Goal: Information Seeking & Learning: Learn about a topic

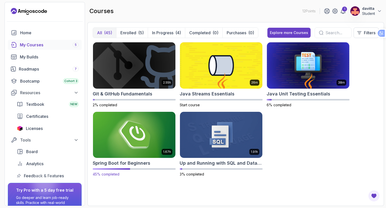
click at [141, 145] on img at bounding box center [134, 134] width 86 height 49
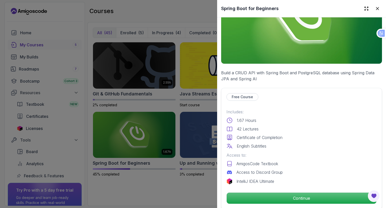
scroll to position [50, 0]
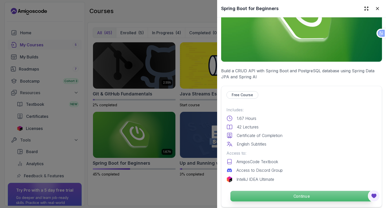
click at [252, 191] on p "Continue" at bounding box center [302, 196] width 142 height 11
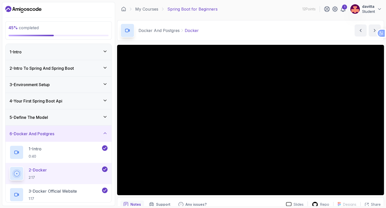
scroll to position [24, 0]
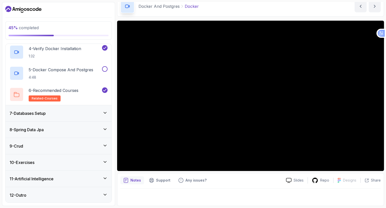
click at [87, 149] on div "9 - Crud" at bounding box center [59, 146] width 106 height 16
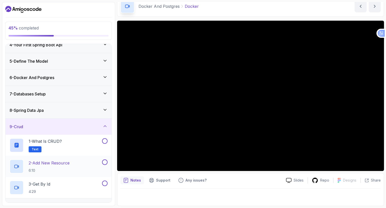
scroll to position [87, 0]
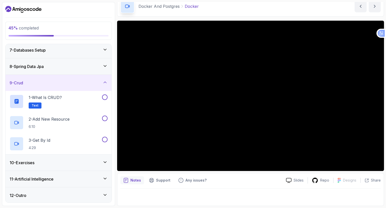
click at [84, 156] on div "10 - Exercises" at bounding box center [59, 162] width 106 height 16
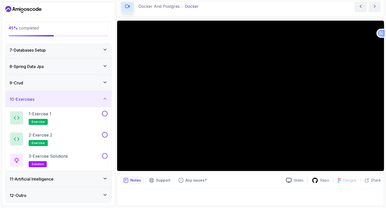
click at [102, 100] on div "10 - Exercises" at bounding box center [59, 99] width 98 height 6
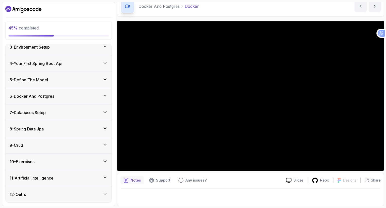
scroll to position [37, 0]
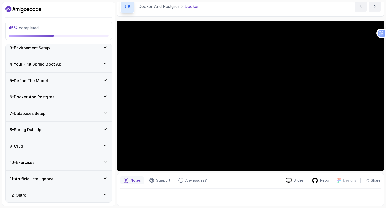
click at [99, 127] on div "8 - Spring Data Jpa" at bounding box center [59, 129] width 98 height 6
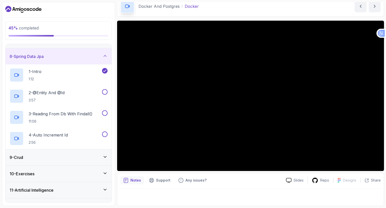
scroll to position [112, 0]
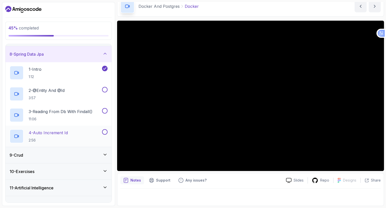
click at [78, 127] on div "4 - Auto Increment Id 2:56" at bounding box center [59, 135] width 106 height 21
click at [75, 132] on div "4 - Auto Increment Id 2:56" at bounding box center [56, 136] width 92 height 14
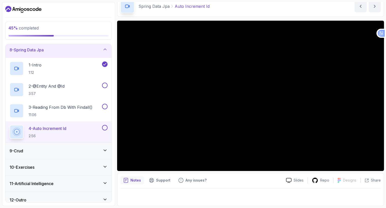
scroll to position [121, 0]
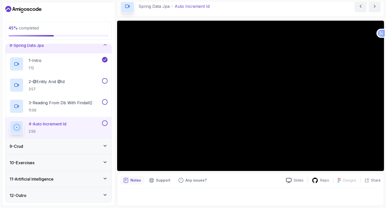
click at [99, 126] on div "4 - Auto Increment Id 2:56" at bounding box center [56, 127] width 92 height 14
click at [88, 147] on div "9 - Crud" at bounding box center [59, 146] width 98 height 6
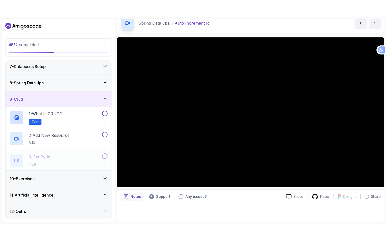
scroll to position [100, 0]
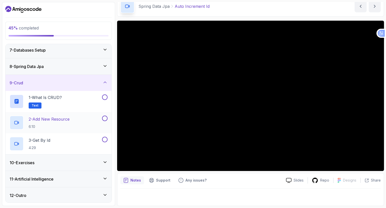
click at [66, 120] on p "2 - Add New Resource" at bounding box center [49, 119] width 41 height 6
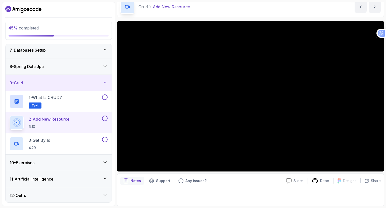
scroll to position [24, 0]
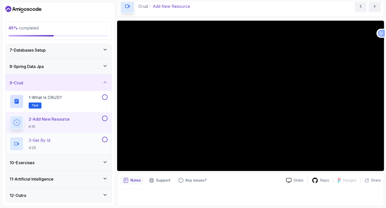
click at [57, 140] on div "3 - Get By Id 4:29" at bounding box center [56, 144] width 92 height 14
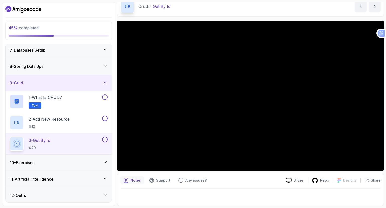
click at [346, 9] on div "Crud Get By Id Get By Id by nelson" at bounding box center [250, 6] width 267 height 21
click at [64, 174] on div "11 - Artificial Intelligence" at bounding box center [59, 179] width 106 height 16
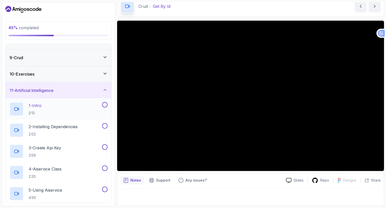
scroll to position [125, 0]
click at [76, 108] on div "1 - Intro 2:13" at bounding box center [56, 109] width 92 height 14
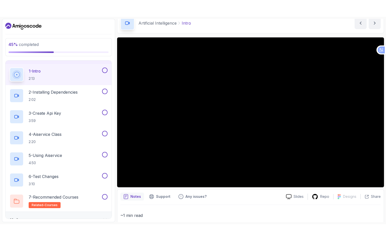
scroll to position [185, 0]
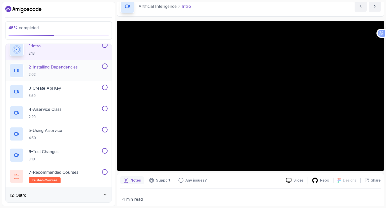
click at [72, 71] on h2 "2 - Installing Dependencies 2:02" at bounding box center [53, 70] width 49 height 13
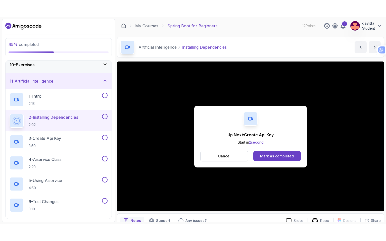
scroll to position [185, 0]
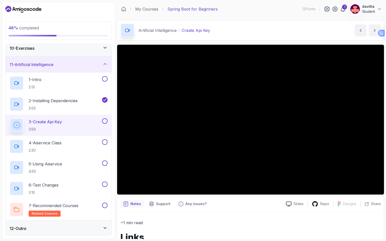
scroll to position [185, 0]
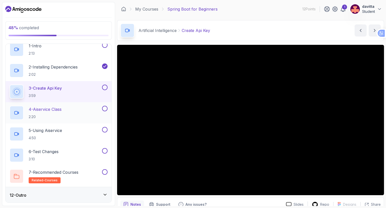
click at [47, 115] on p "2:20" at bounding box center [45, 116] width 33 height 5
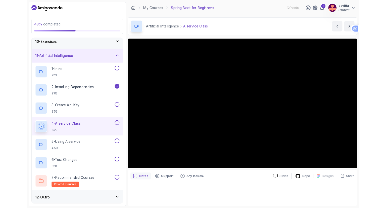
scroll to position [185, 0]
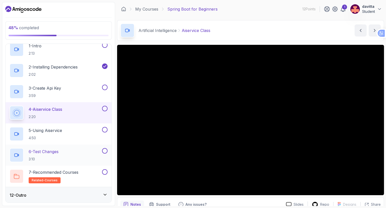
click at [49, 145] on div "6 - Test Changes 3:10" at bounding box center [59, 154] width 106 height 21
click at [88, 175] on div "7 - Recommended Courses related-courses" at bounding box center [56, 176] width 92 height 14
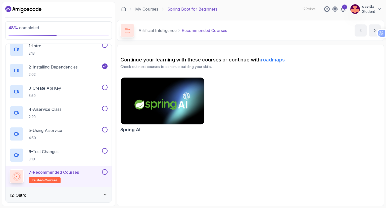
click at [145, 91] on img at bounding box center [163, 100] width 88 height 49
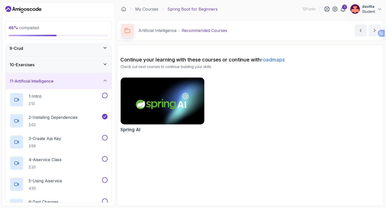
click at [62, 65] on div "10 - Exercises" at bounding box center [59, 65] width 98 height 6
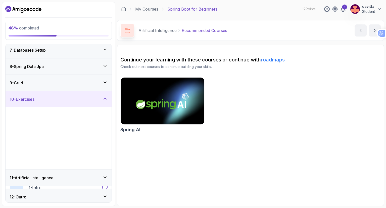
scroll to position [100, 0]
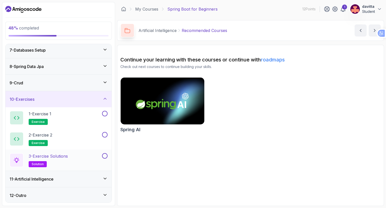
click at [68, 153] on p "3 - Exercise Solutions" at bounding box center [48, 156] width 39 height 6
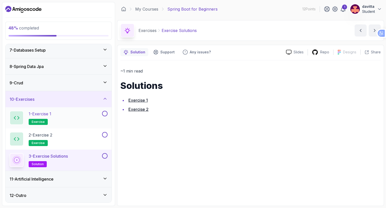
click at [67, 112] on div "1 - Exercise 1 exercise" at bounding box center [56, 118] width 92 height 14
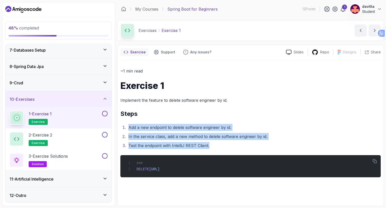
drag, startPoint x: 207, startPoint y: 145, endPoint x: 126, endPoint y: 125, distance: 83.3
click at [126, 125] on ol "Add a new endpoint to delete software engineer by id. In the service class, add…" at bounding box center [250, 136] width 260 height 25
copy ol "Add a new endpoint to delete software engineer by id. In the service class, add…"
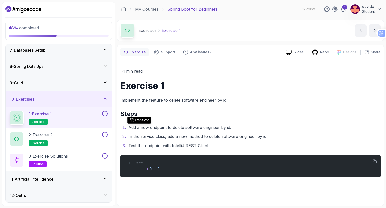
click at [246, 111] on h2 "Steps" at bounding box center [250, 114] width 260 height 8
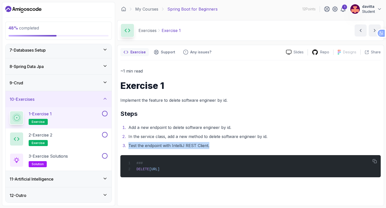
drag, startPoint x: 128, startPoint y: 145, endPoint x: 215, endPoint y: 144, distance: 86.5
click at [215, 144] on li "Test the endpoint with IntelliJ REST Client." at bounding box center [254, 145] width 254 height 7
copy li "Test the endpoint with IntelliJ REST Client."
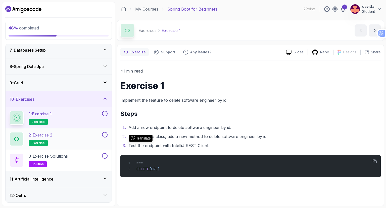
click at [68, 129] on div "2 - Exercise 2 exercise" at bounding box center [59, 138] width 106 height 21
click at [70, 133] on div "2 - Exercise 2 exercise" at bounding box center [56, 139] width 92 height 14
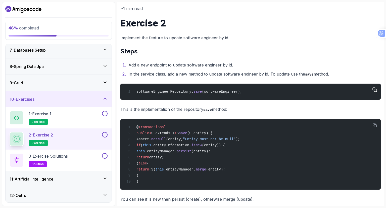
scroll to position [75, 0]
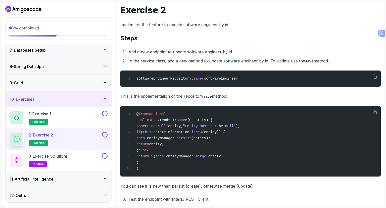
drag, startPoint x: 126, startPoint y: 51, endPoint x: 341, endPoint y: 61, distance: 214.9
click at [341, 61] on ol "Add a new endpoint to update software engineer by id. In the service class, add…" at bounding box center [250, 56] width 260 height 16
copy ol "Add a new endpoint to update software engineer by id. In the service class, add…"
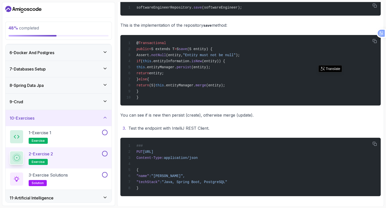
scroll to position [0, 0]
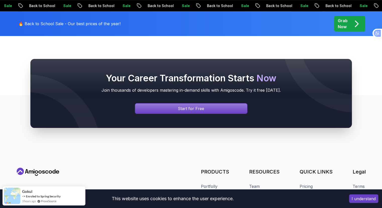
scroll to position [173, 0]
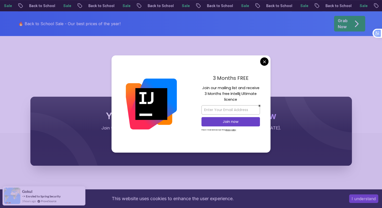
click at [185, 144] on div at bounding box center [152, 103] width 80 height 97
click at [261, 63] on body "Sale Back to School Sale Back to School Sale Back to School Sale Back to School…" at bounding box center [191, 80] width 382 height 507
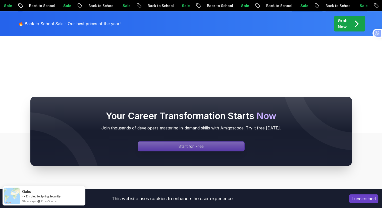
click at [190, 145] on p "Start for Free" at bounding box center [191, 146] width 25 height 6
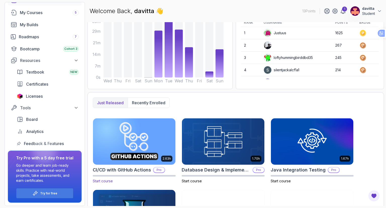
scroll to position [65, 0]
